Goal: Task Accomplishment & Management: Manage account settings

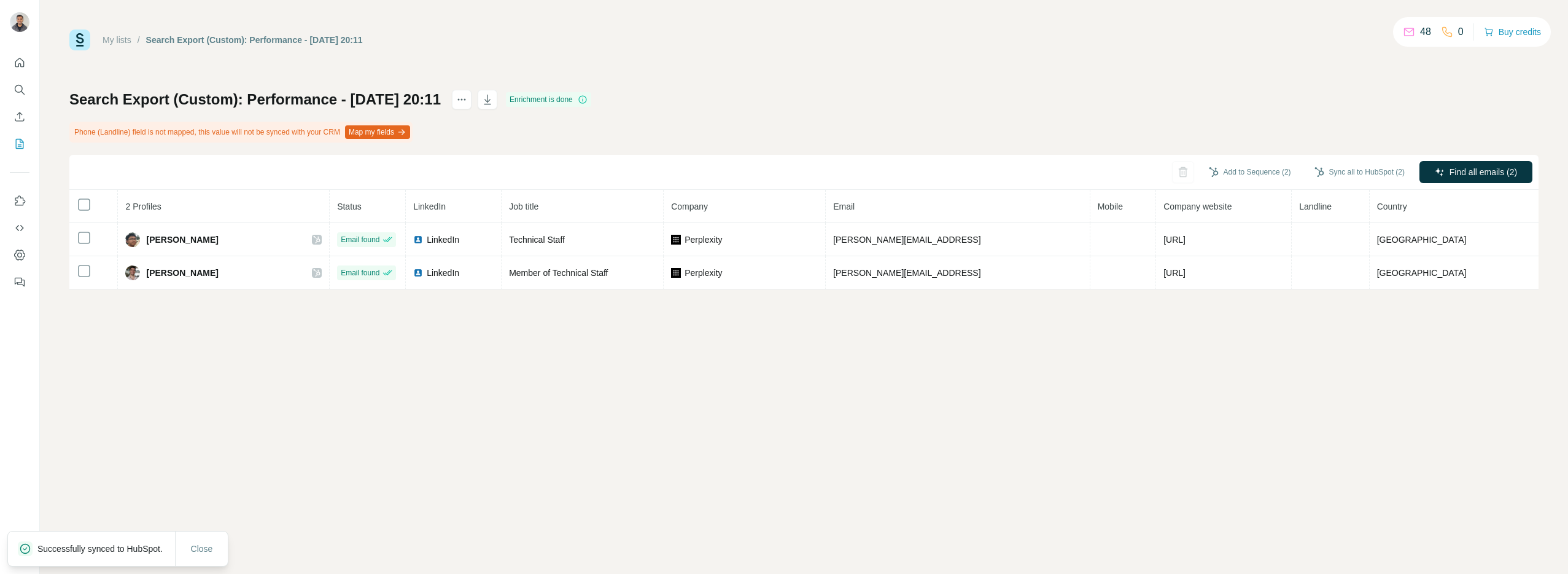
click at [385, 134] on button "Map my fields" at bounding box center [378, 131] width 65 height 13
click at [710, 72] on div "My lists / Search Export (Custom): Performance - 03/10/2025 20:11 48 0 Buy cred…" at bounding box center [803, 159] width 1469 height 260
click at [1094, 122] on div "Search Export (Custom): Performance - 03/10/2025 20:11 Enrichment is done Phone…" at bounding box center [803, 189] width 1469 height 200
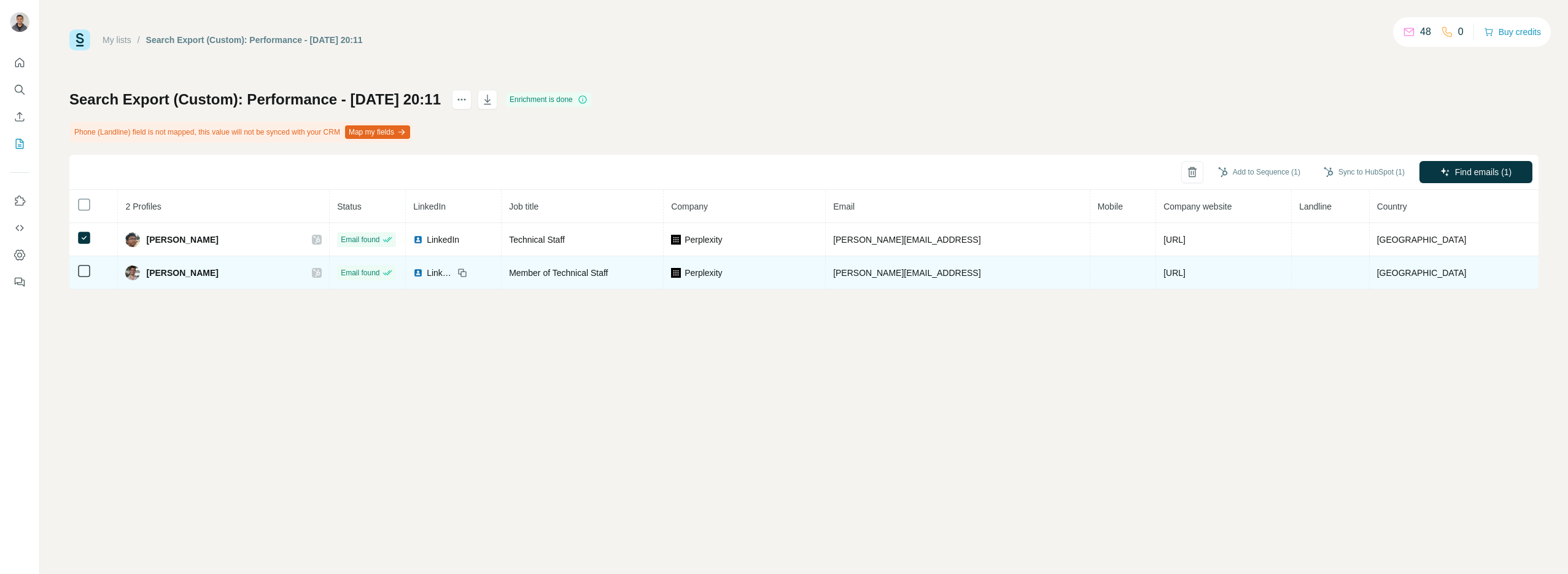
click at [88, 284] on td at bounding box center [93, 273] width 48 height 33
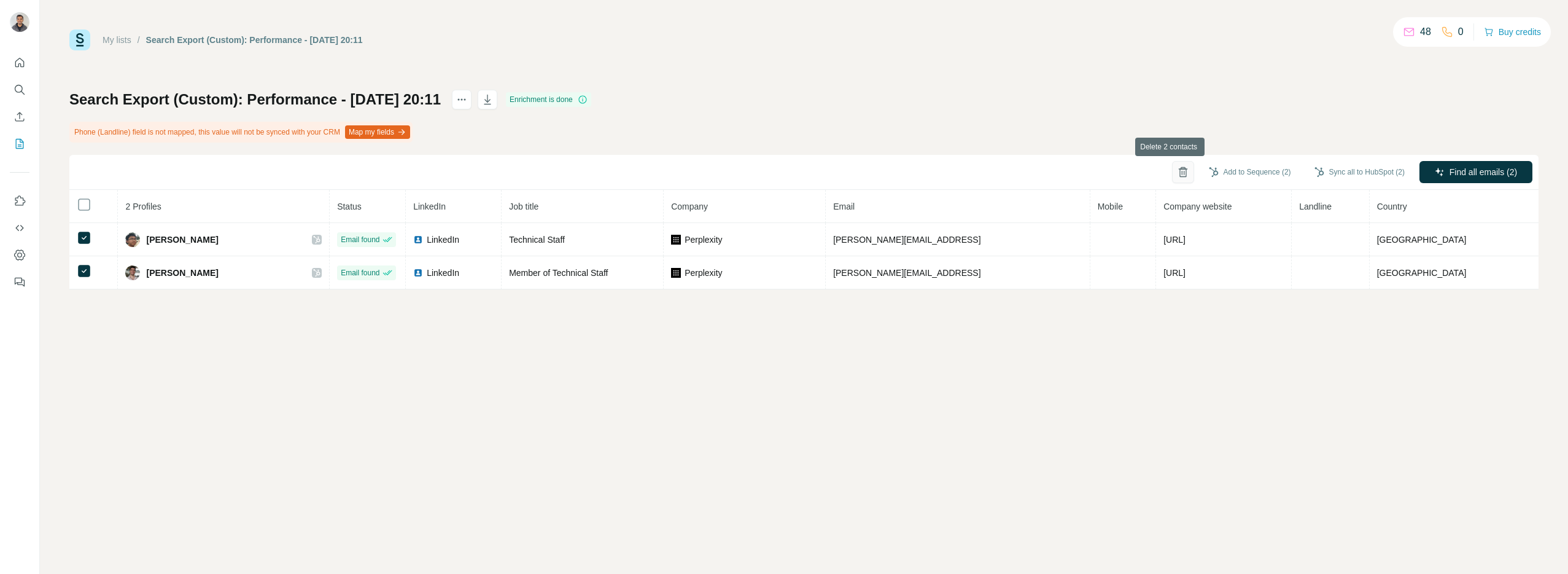
click at [1177, 174] on icon "button" at bounding box center [1183, 172] width 12 height 12
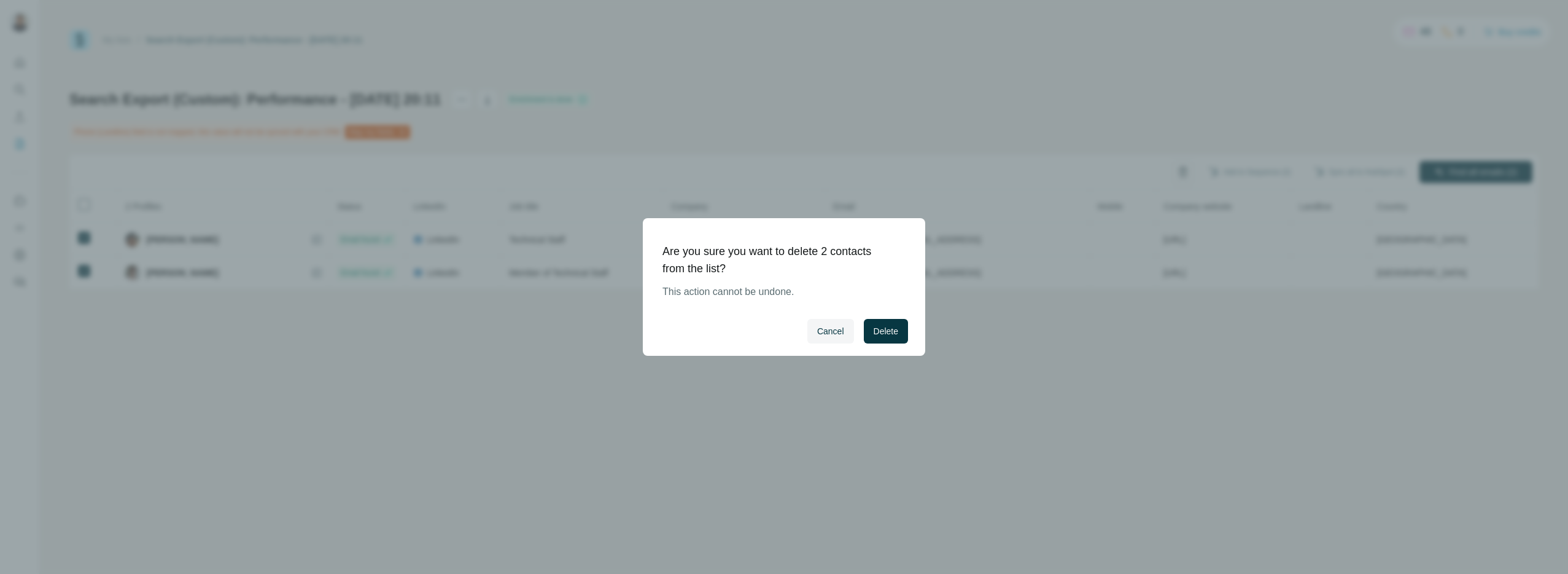
click at [893, 334] on span "Delete" at bounding box center [886, 331] width 25 height 12
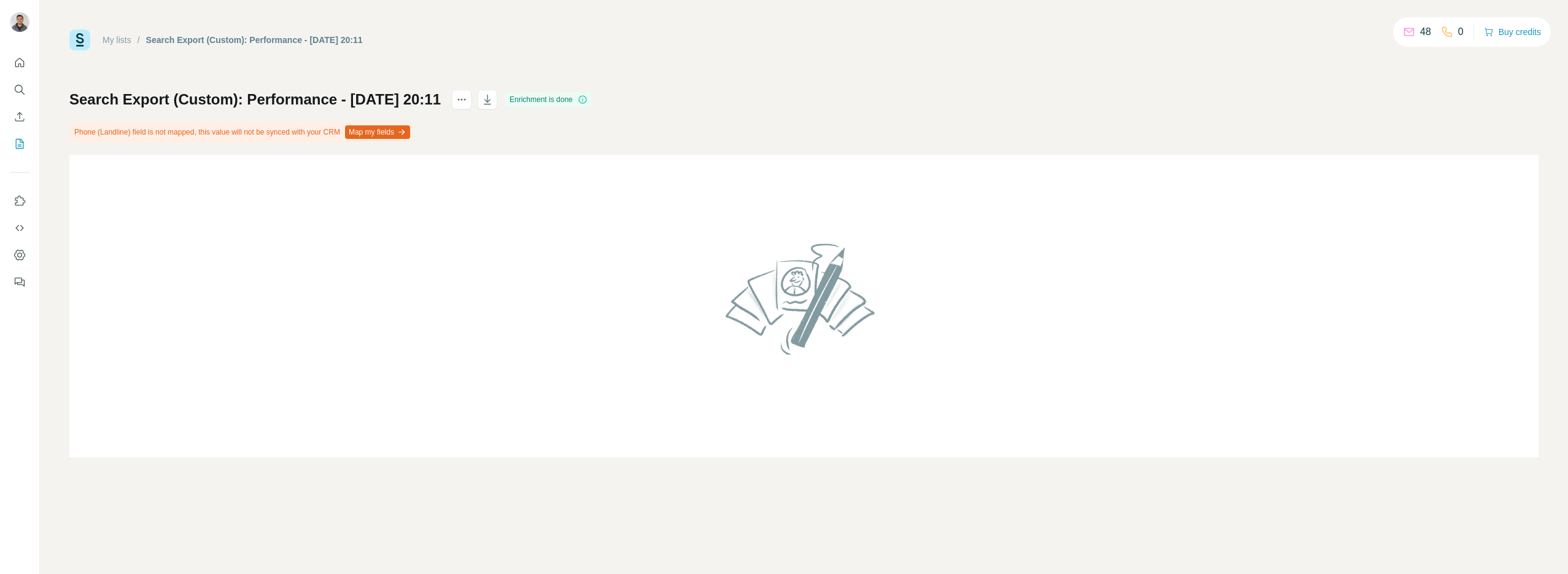
click at [772, 105] on div "Search Export (Custom): Performance - 03/10/2025 20:11 Enrichment is done Phone…" at bounding box center [803, 273] width 1469 height 367
click at [22, 59] on icon "Quick start" at bounding box center [20, 62] width 9 height 9
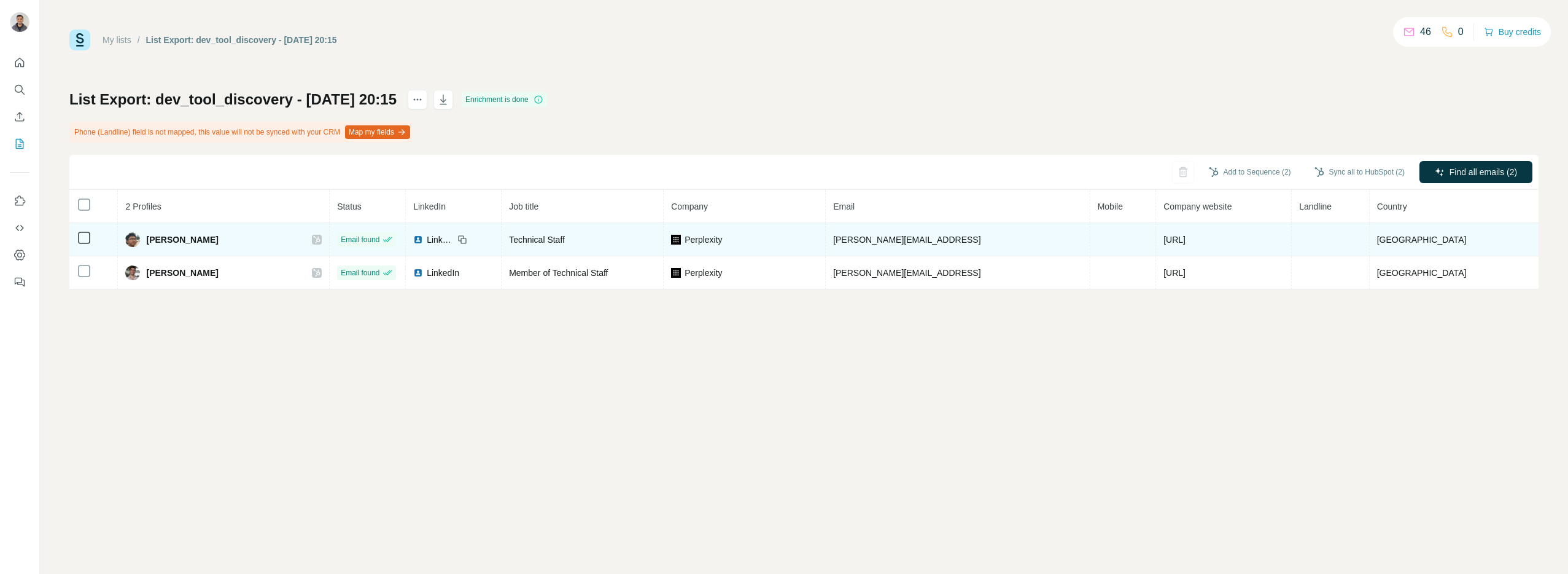
drag, startPoint x: 81, startPoint y: 225, endPoint x: 80, endPoint y: 244, distance: 19.0
click at [81, 225] on td at bounding box center [93, 239] width 48 height 33
click at [82, 246] on td at bounding box center [93, 239] width 48 height 33
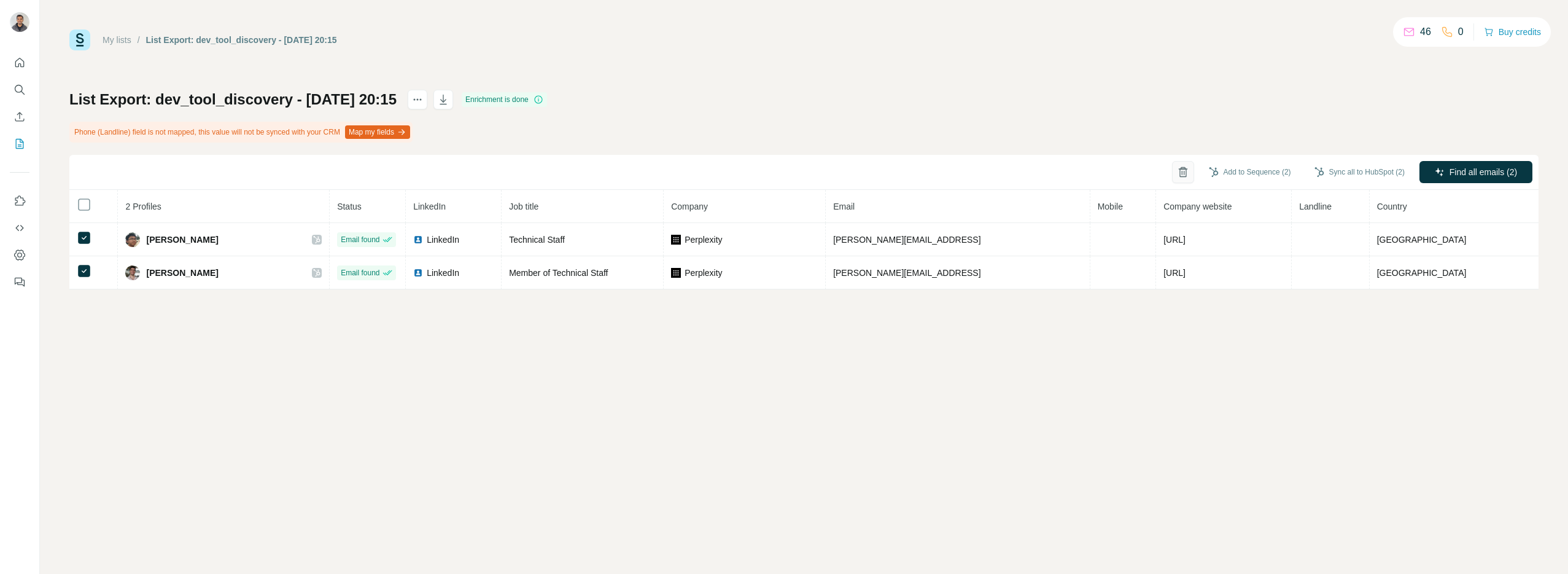
click at [1181, 172] on icon "button" at bounding box center [1183, 173] width 3 height 5
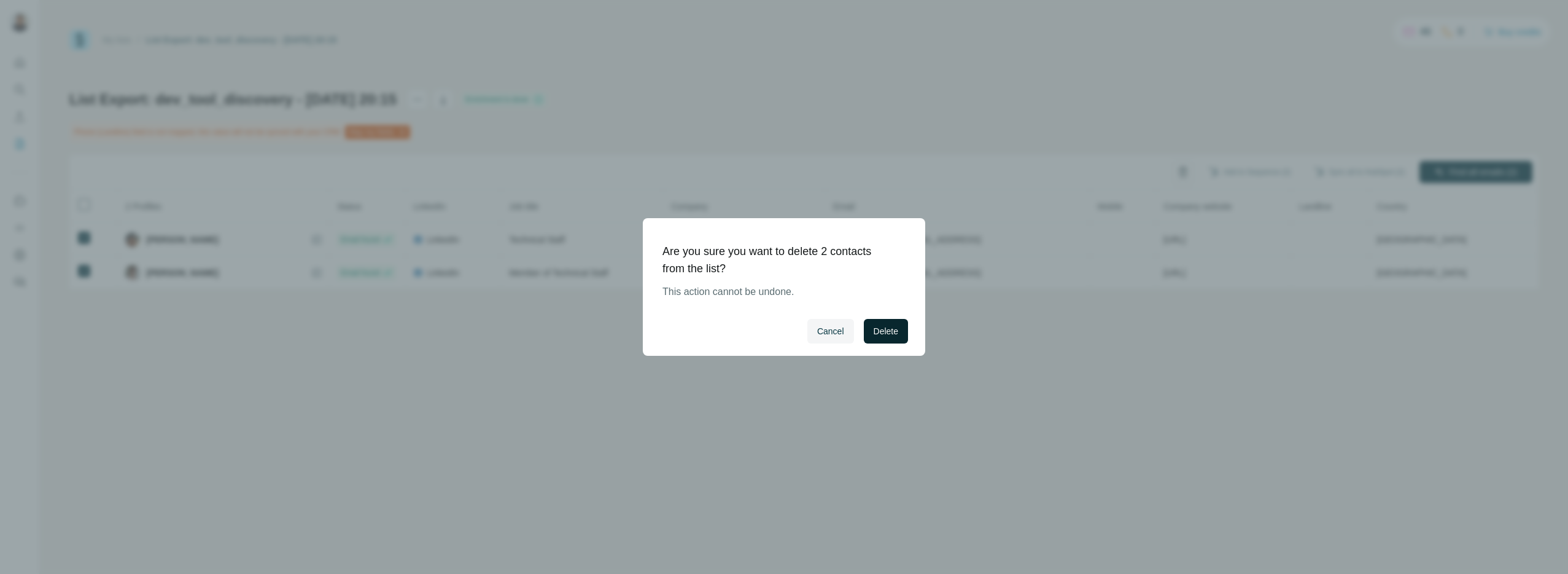
drag, startPoint x: 876, startPoint y: 317, endPoint x: 877, endPoint y: 324, distance: 7.1
click at [876, 319] on div "Cancel Delete" at bounding box center [784, 331] width 283 height 49
click at [879, 329] on span "Delete" at bounding box center [886, 331] width 25 height 12
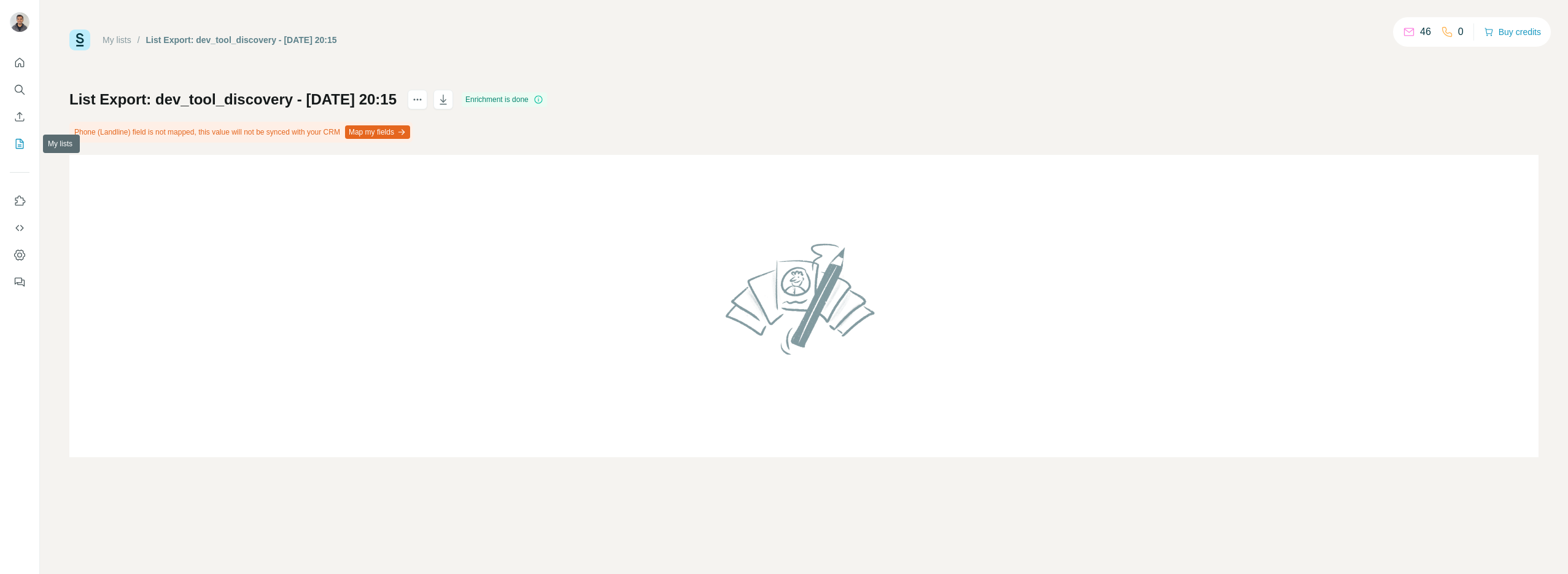
click at [19, 148] on icon "My lists" at bounding box center [20, 144] width 8 height 10
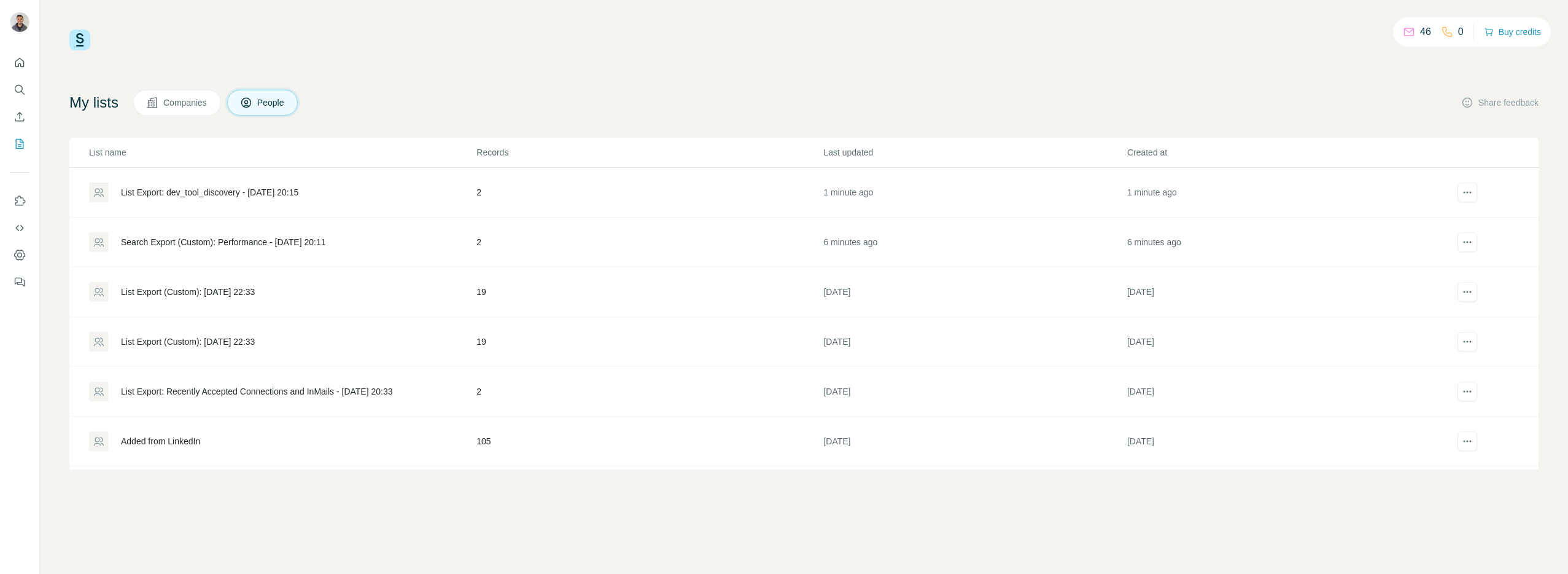
click at [280, 443] on div "Added from LinkedIn" at bounding box center [283, 440] width 387 height 19
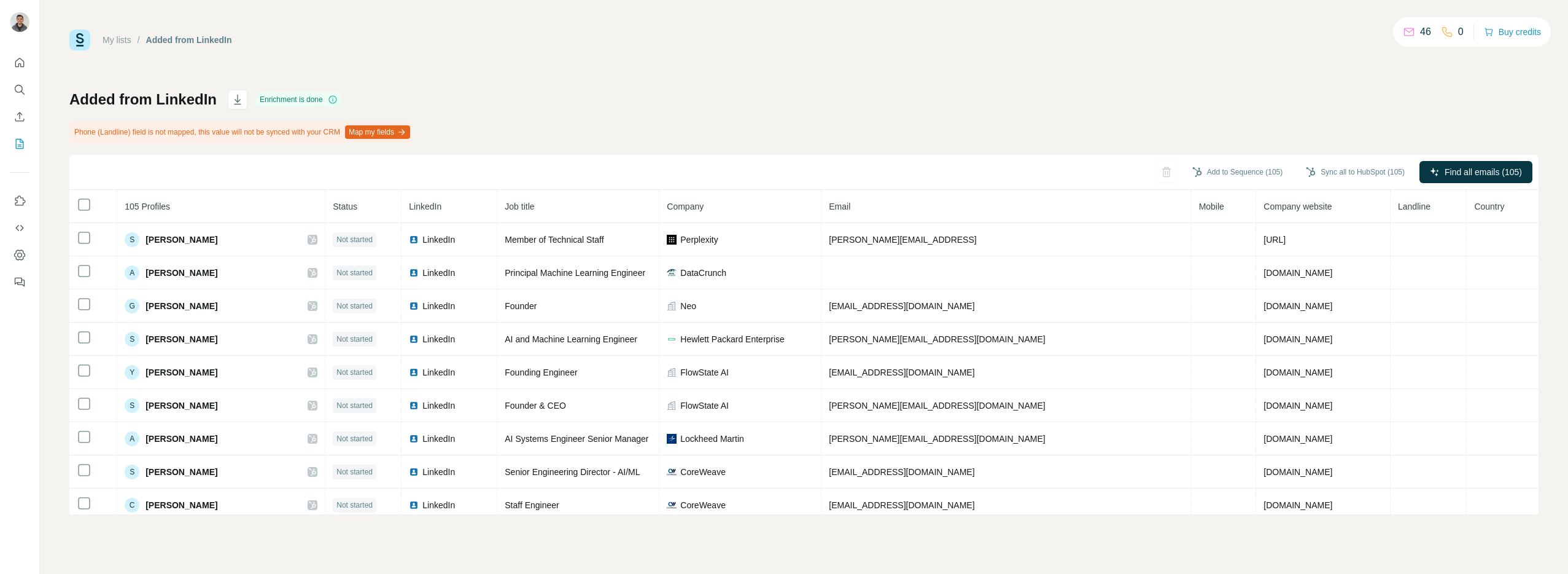
click at [407, 134] on icon "button" at bounding box center [401, 132] width 10 height 10
click at [760, 9] on div "My lists / Added from LinkedIn 46 0 Buy credits Added from LinkedIn Enrichment …" at bounding box center [803, 287] width 1528 height 574
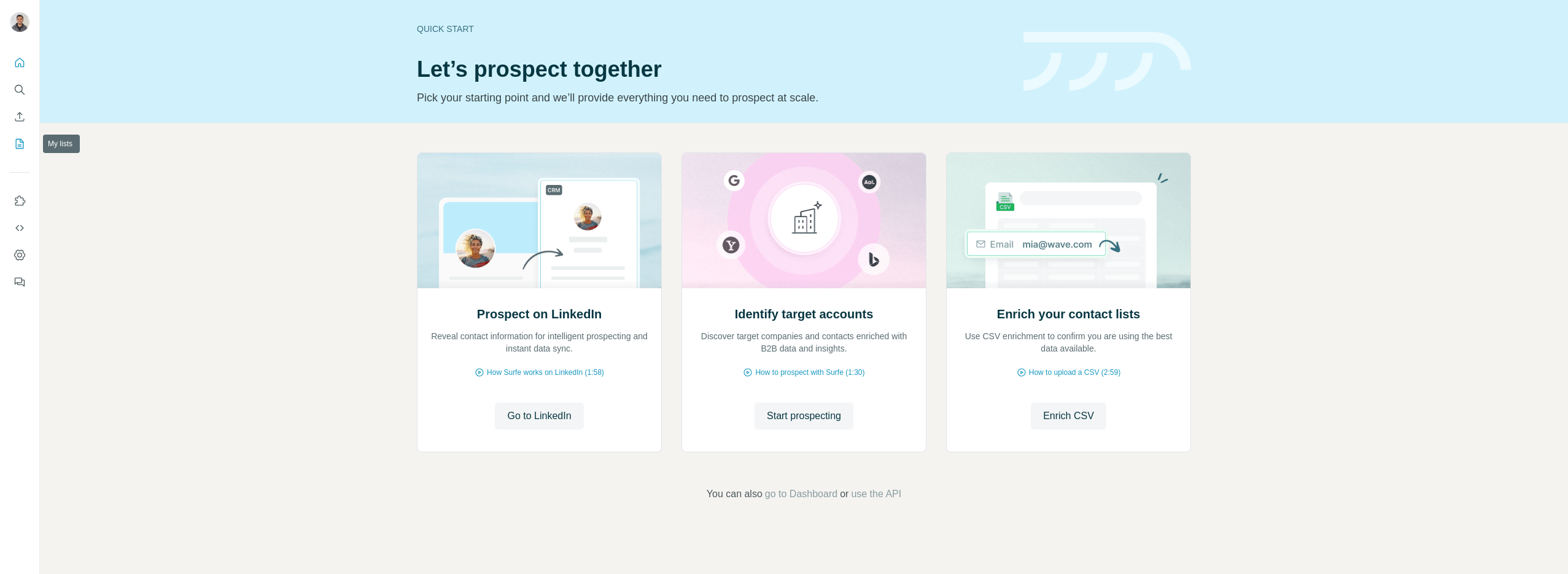
click at [16, 152] on button "My lists" at bounding box center [19, 144] width 19 height 22
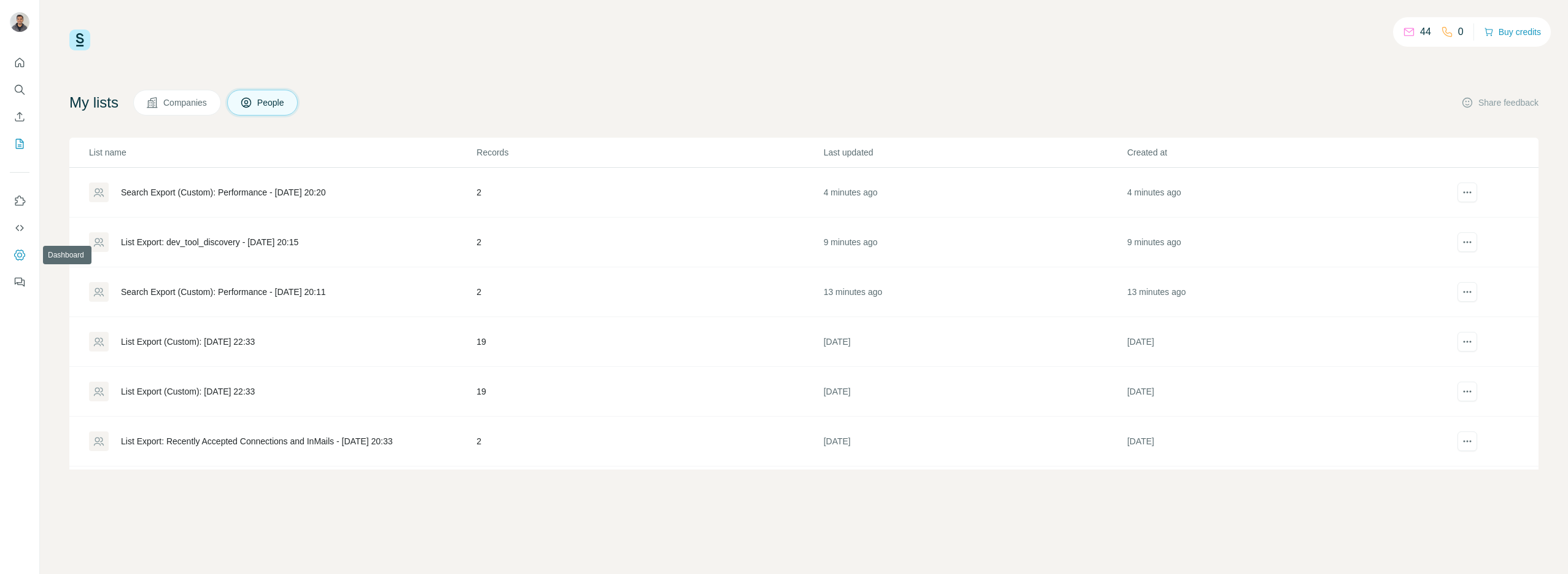
click at [21, 244] on button "Dashboard" at bounding box center [19, 255] width 19 height 22
